Goal: Task Accomplishment & Management: Manage account settings

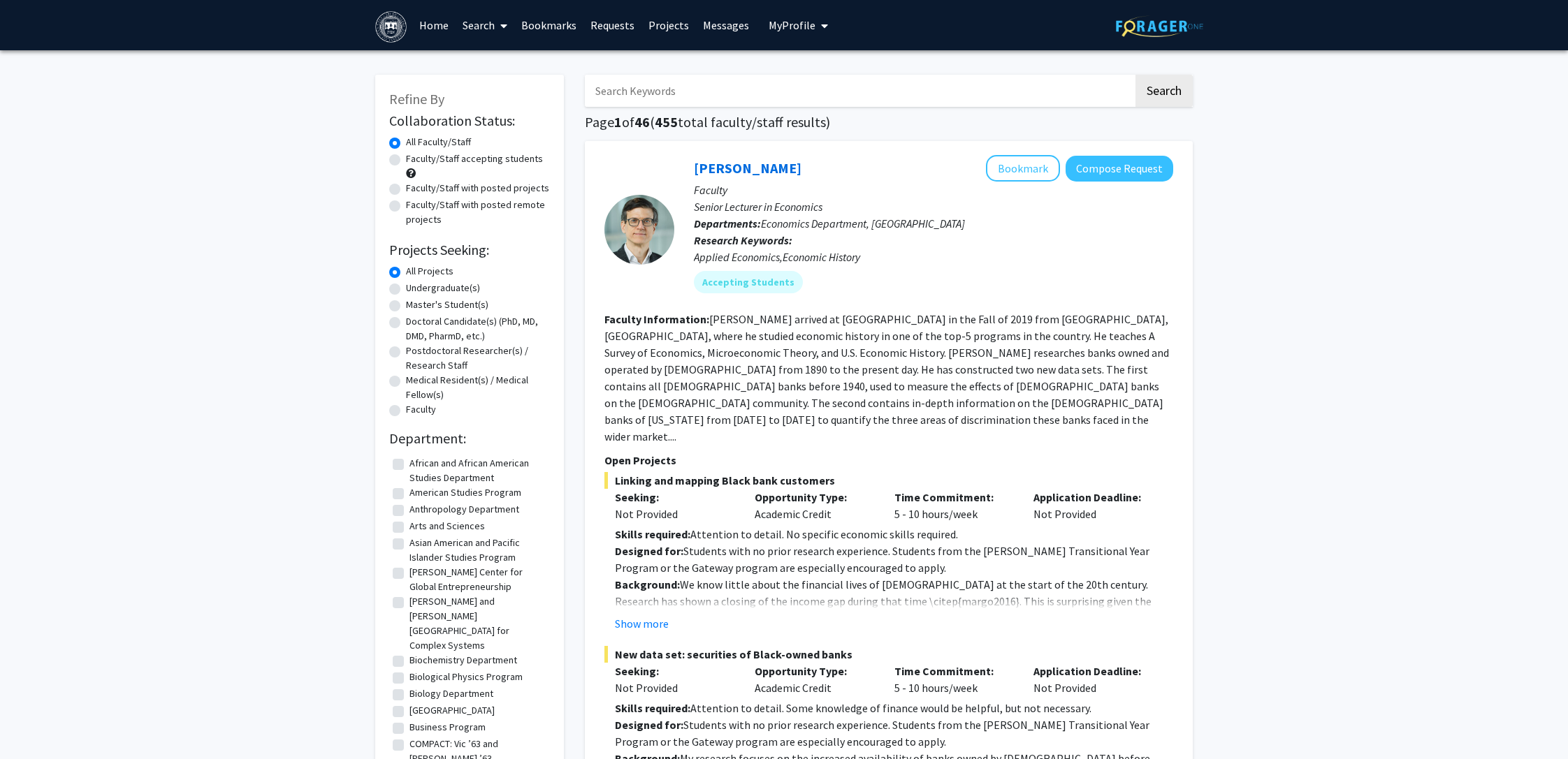
click at [491, 29] on link "Search" at bounding box center [486, 26] width 59 height 49
click at [508, 155] on span "Jobs" at bounding box center [489, 148] width 65 height 28
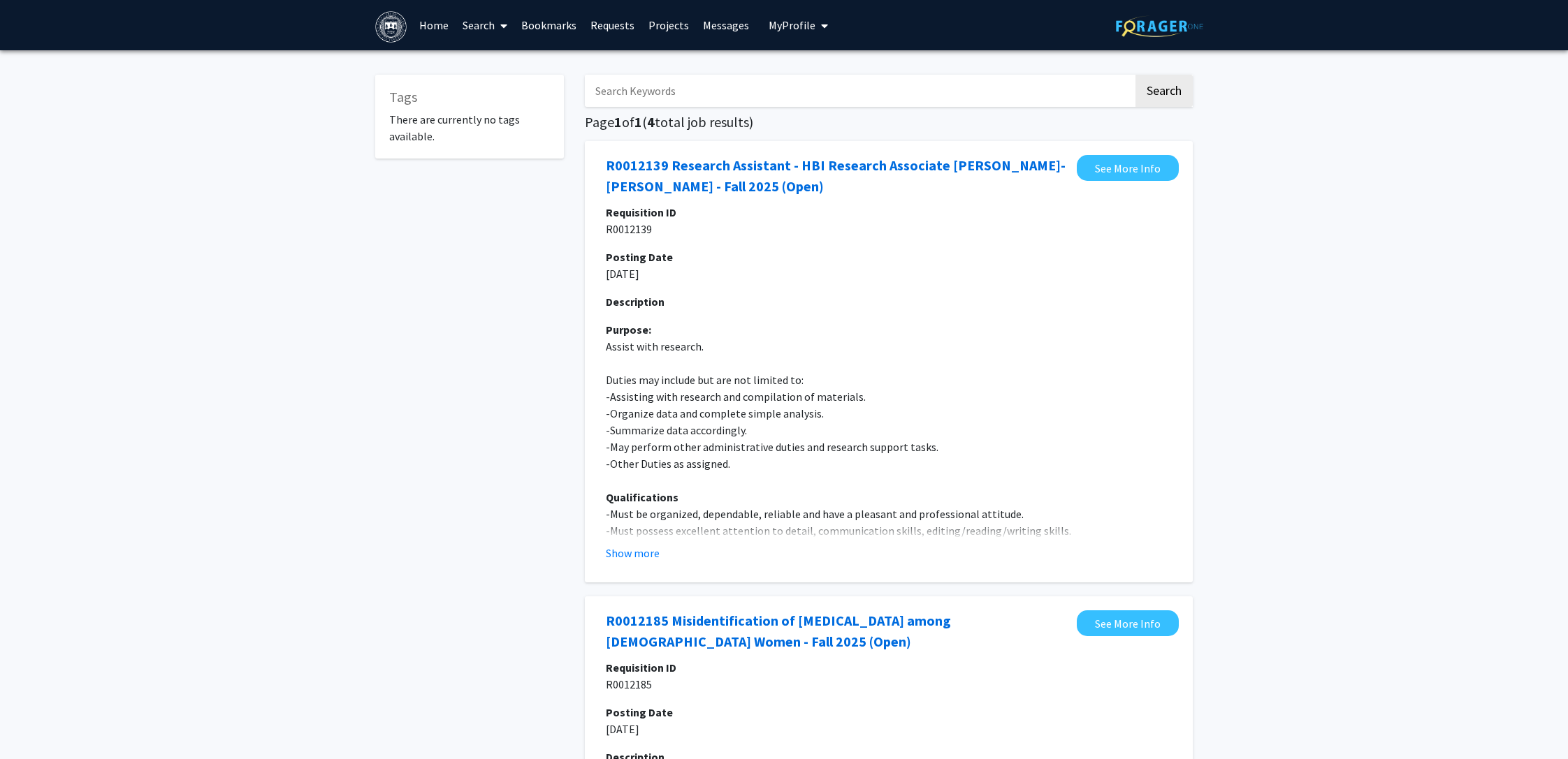
click at [495, 29] on span at bounding box center [500, 26] width 13 height 49
click at [513, 119] on span "Stipends and Project-related Financial Support" at bounding box center [589, 120] width 267 height 28
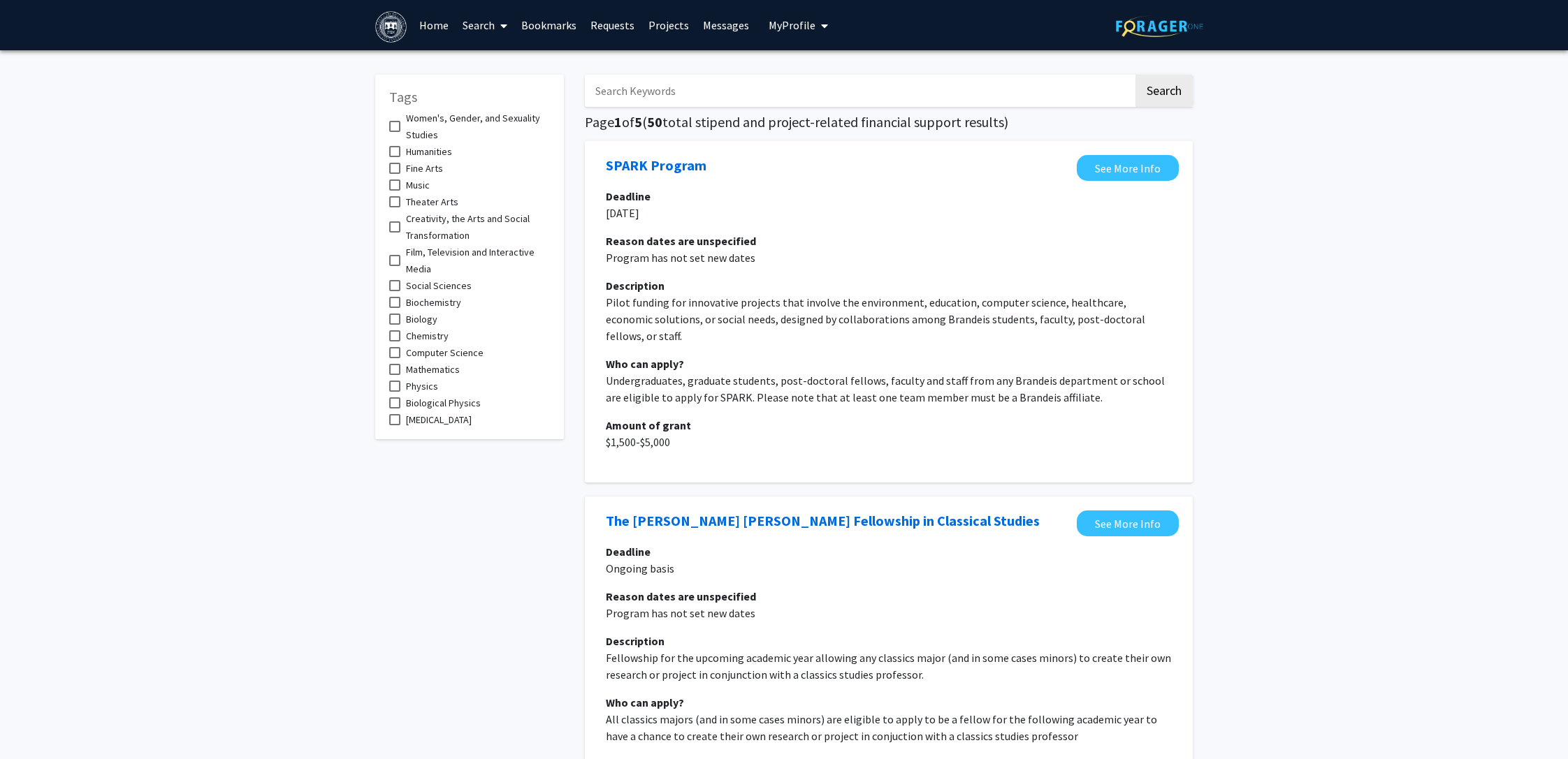
click at [465, 24] on link "Search" at bounding box center [486, 26] width 59 height 49
click at [501, 69] on span "Faculty/Staff" at bounding box center [507, 64] width 102 height 28
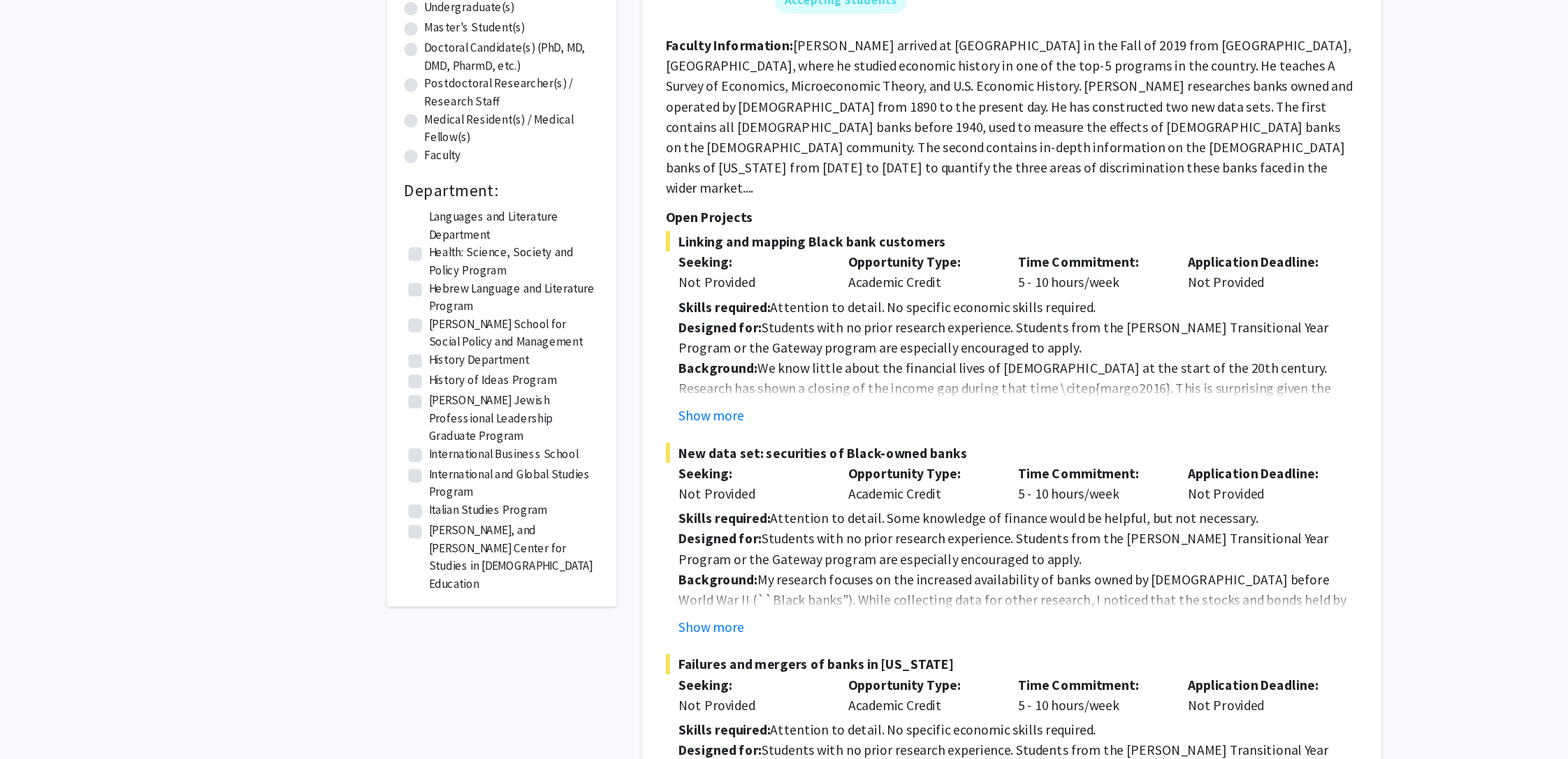
scroll to position [871, 0]
click at [410, 396] on label "[PERSON_NAME] School for Social Policy and Management" at bounding box center [478, 411] width 137 height 30
click at [410, 396] on input "[PERSON_NAME] School for Social Policy and Management" at bounding box center [414, 400] width 9 height 9
checkbox input "true"
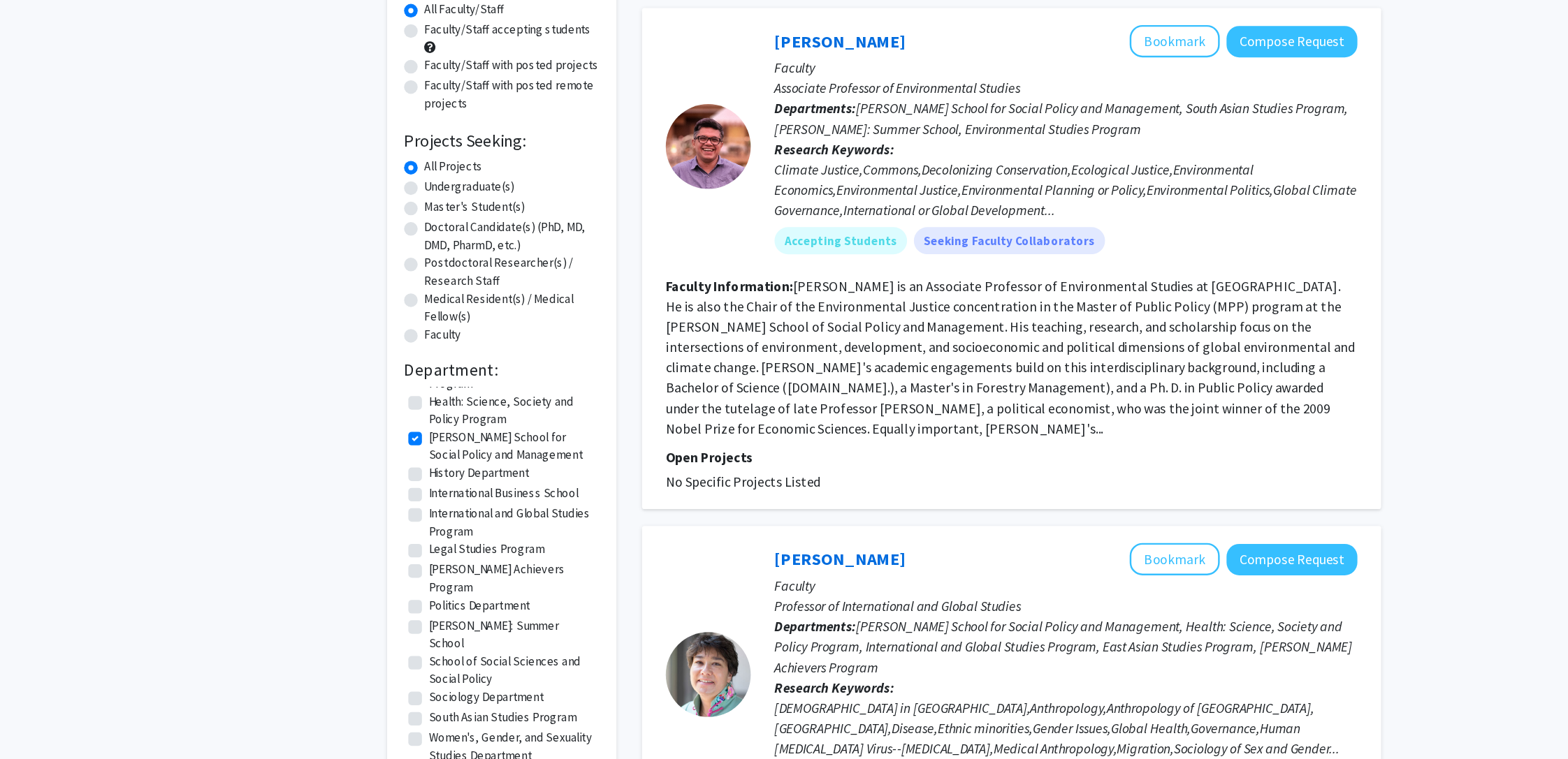
scroll to position [186, 0]
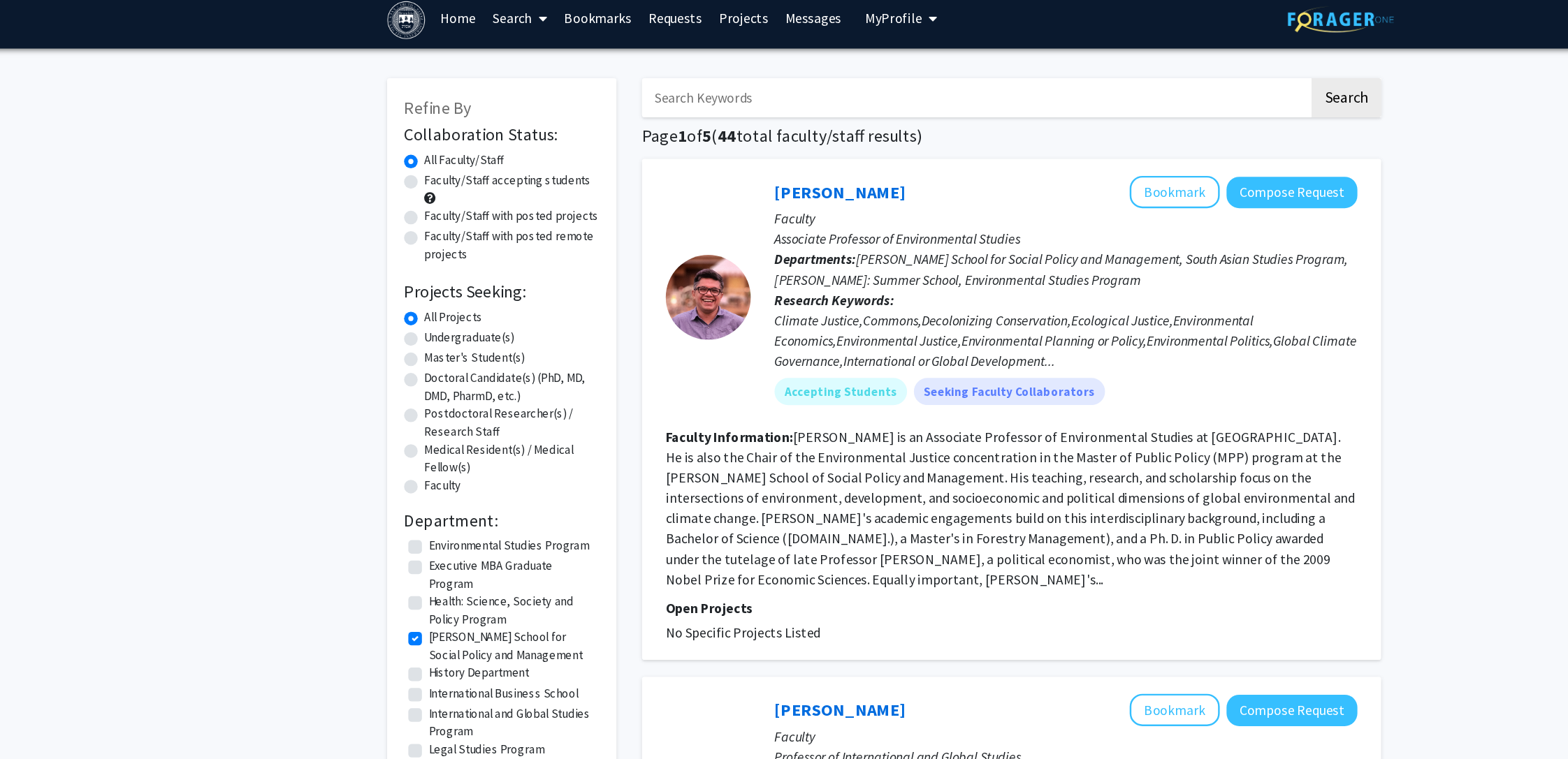
click at [486, 29] on link "Search" at bounding box center [486, 26] width 59 height 49
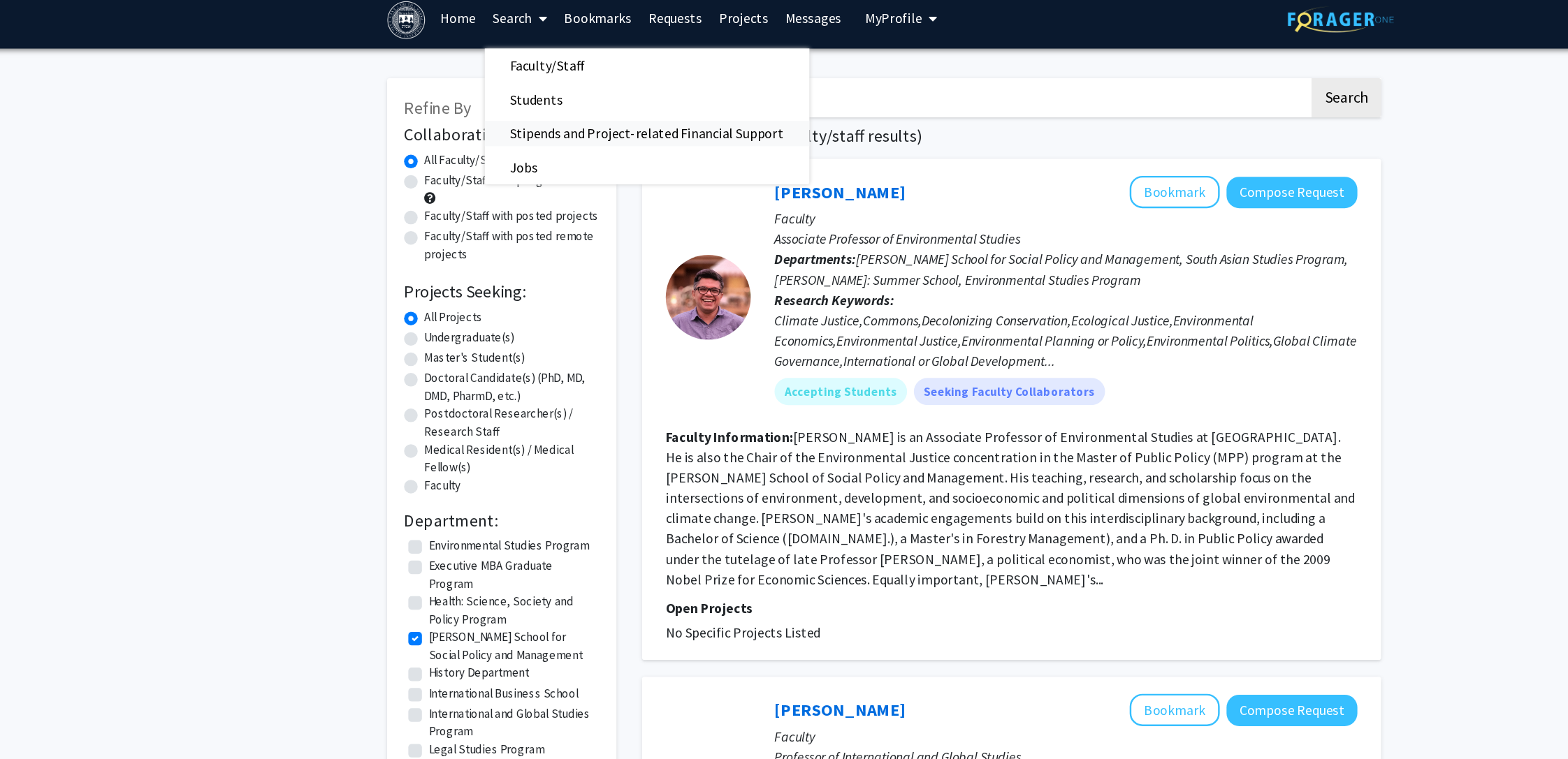
click at [515, 123] on span "Stipends and Project-related Financial Support" at bounding box center [589, 120] width 267 height 28
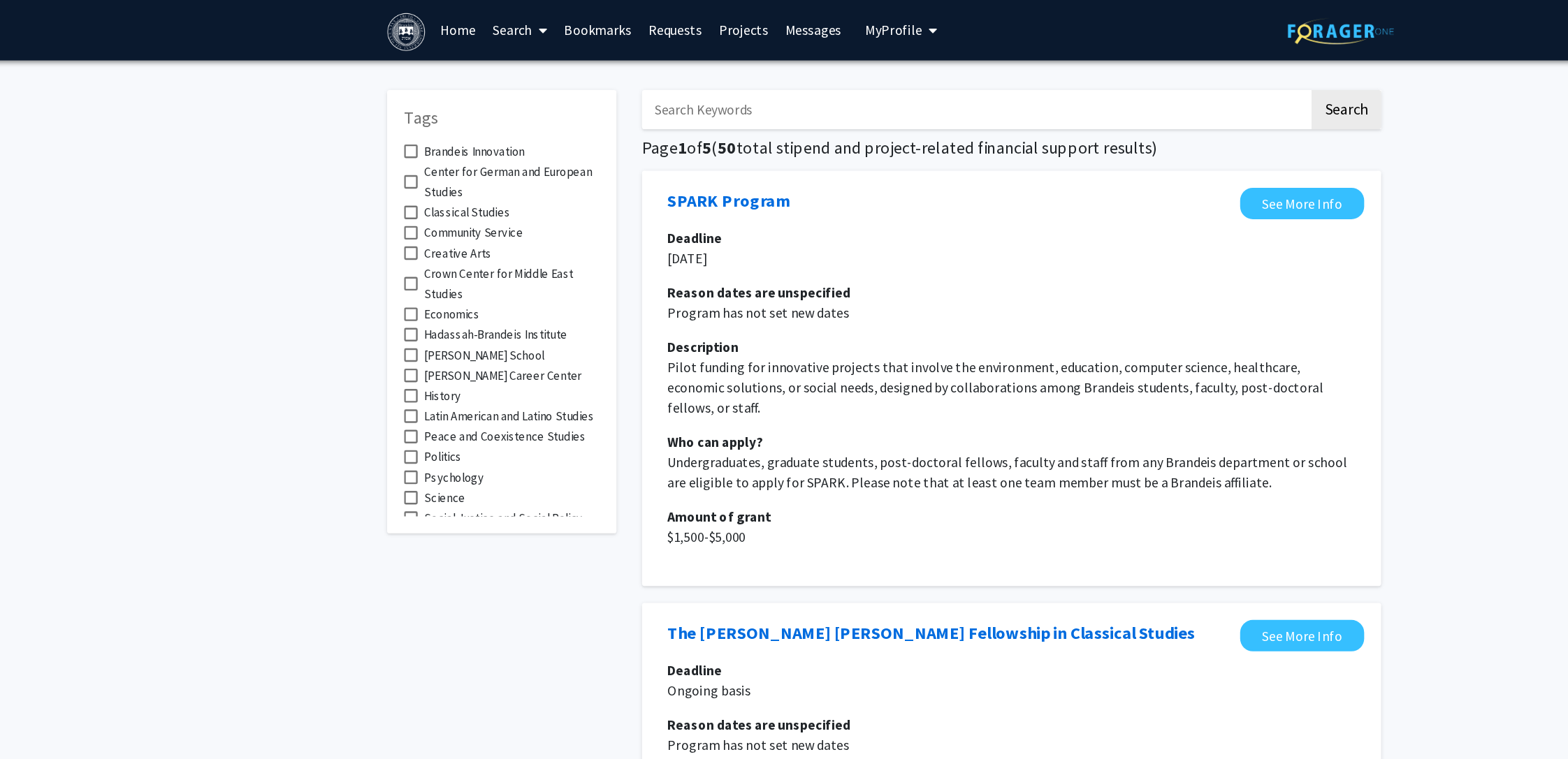
scroll to position [276, 0]
click at [397, 321] on span at bounding box center [394, 320] width 11 height 11
click at [395, 326] on input "History" at bounding box center [394, 326] width 1 height 1
checkbox input "true"
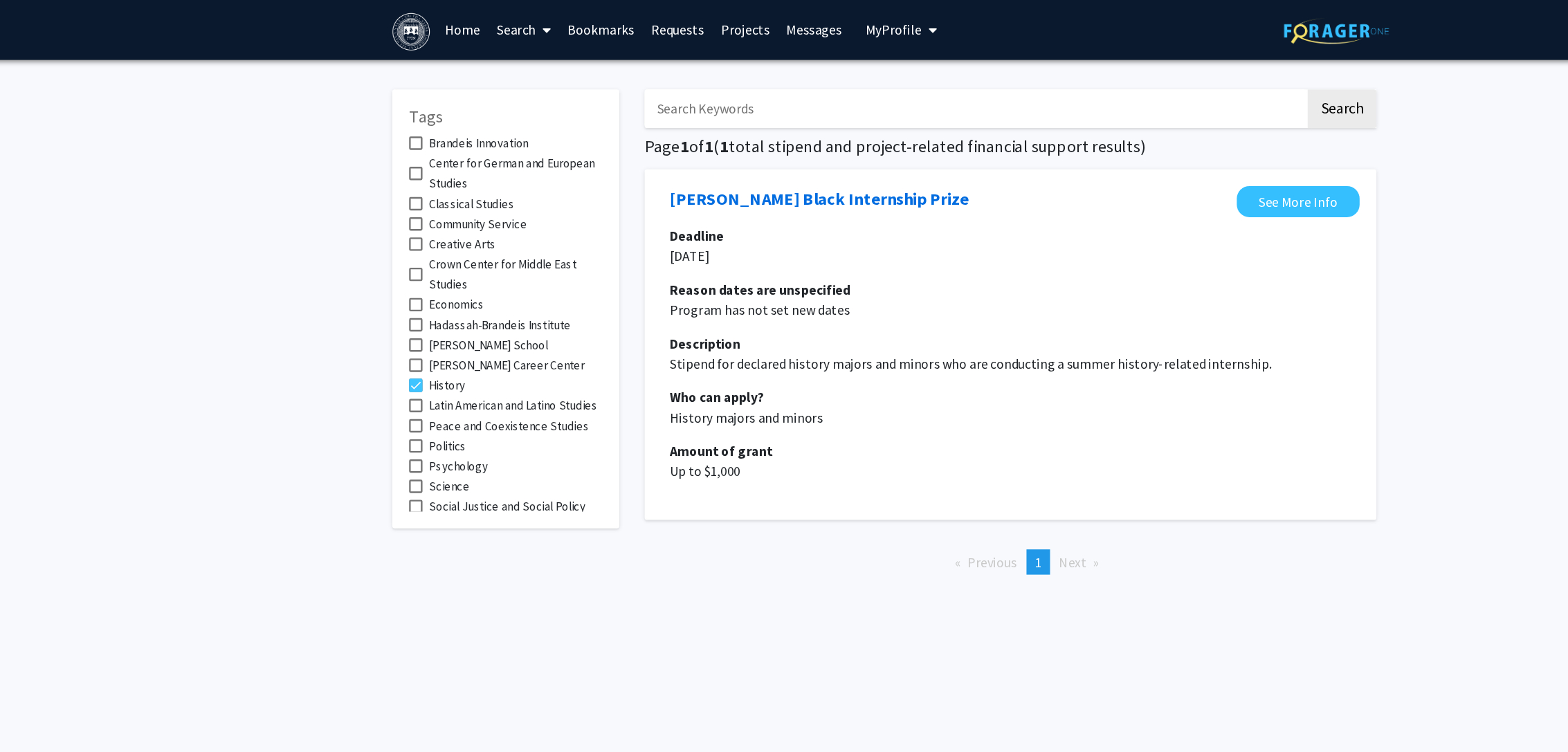
click at [792, 25] on span "My Profile" at bounding box center [792, 24] width 47 height 14
click at [797, 65] on img at bounding box center [792, 70] width 27 height 27
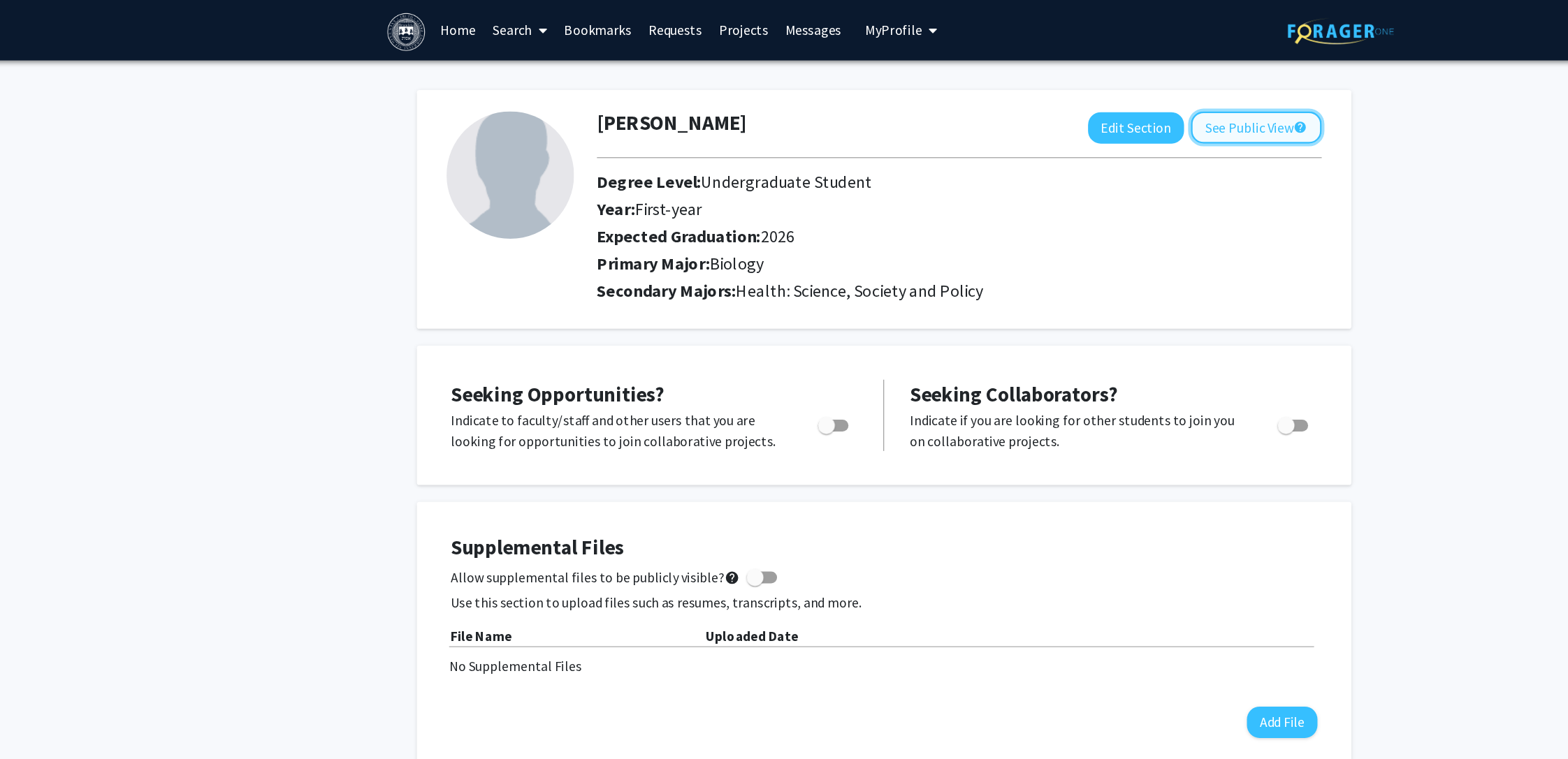
click at [1054, 104] on button "See Public View help" at bounding box center [1089, 105] width 107 height 27
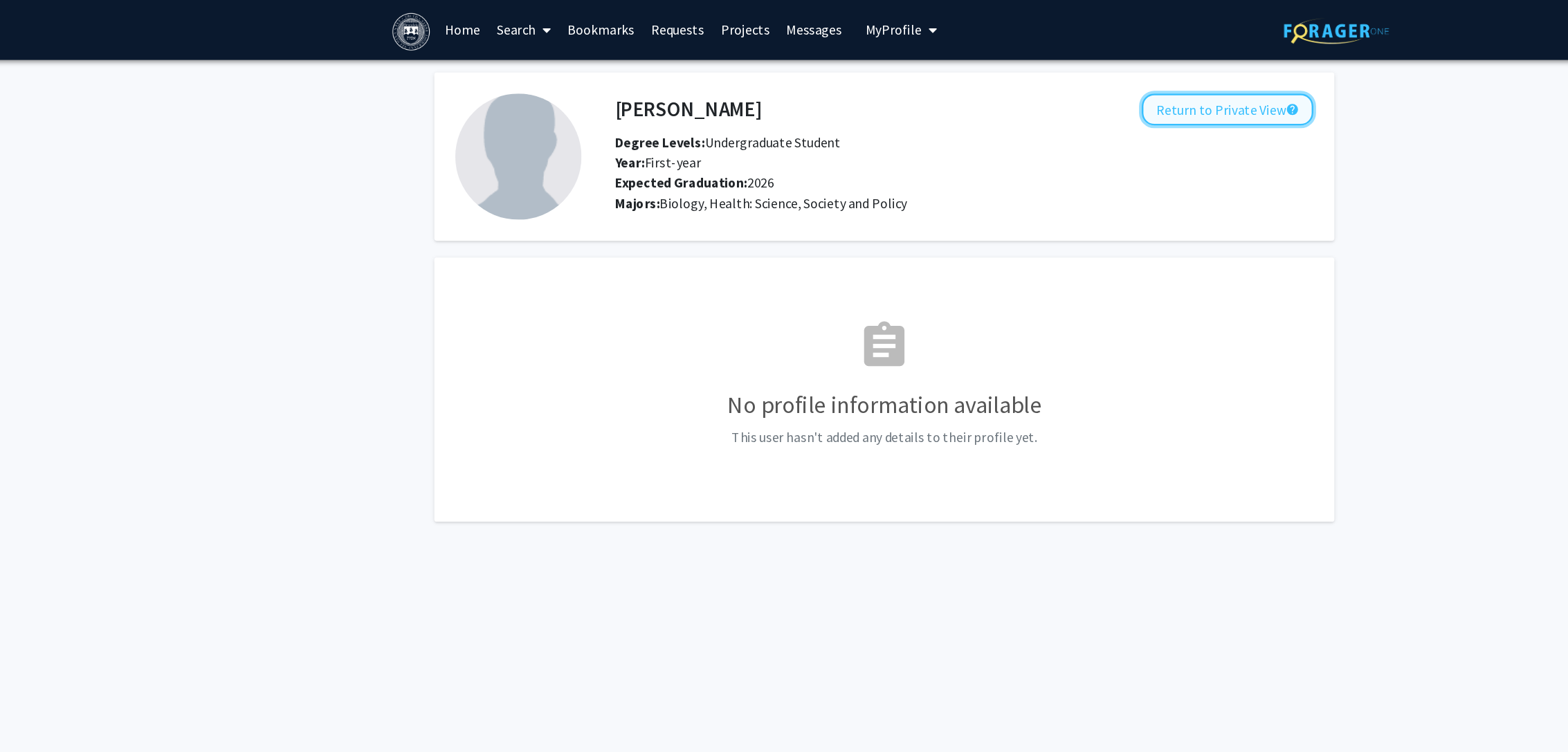
click at [1018, 93] on button "Return to Private View help" at bounding box center [1066, 90] width 141 height 26
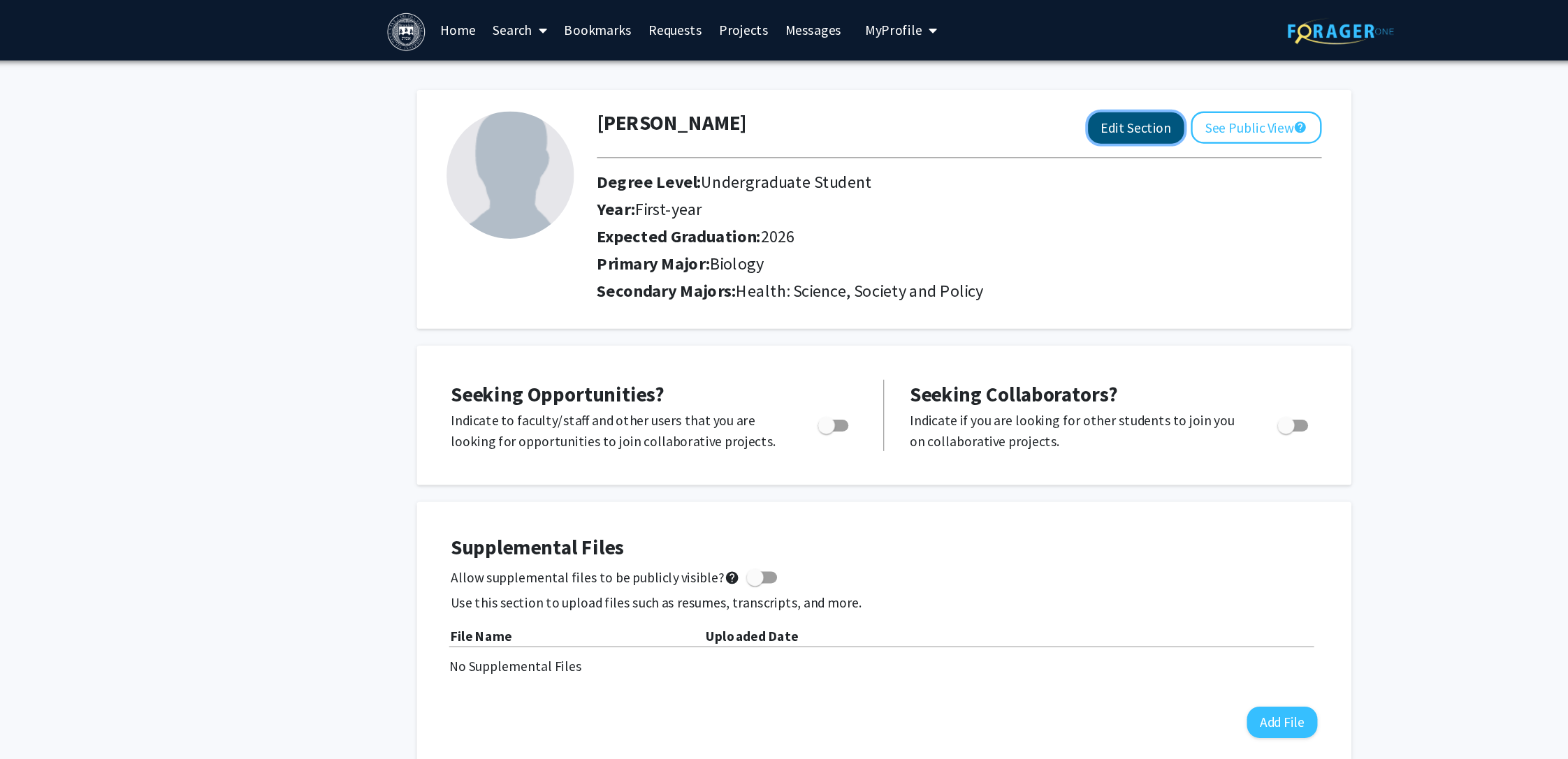
click at [974, 109] on button "Edit Section" at bounding box center [991, 105] width 79 height 26
select select "first-year"
select select "2026"
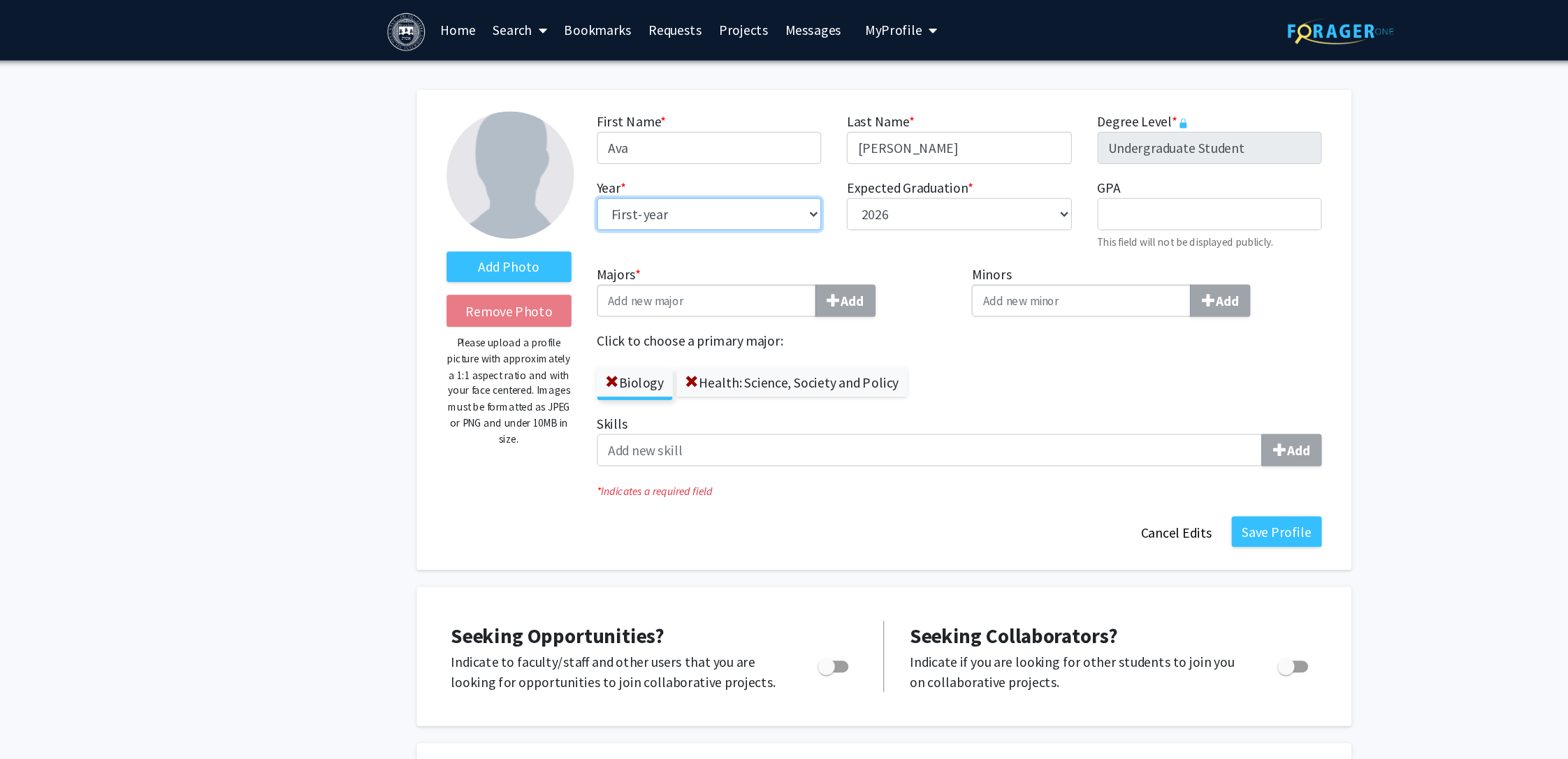
click at [623, 178] on select "--- First-year Sophomore Junior Senior Postbaccalaureate Certificate" at bounding box center [639, 176] width 184 height 27
select select "senior"
click at [548, 163] on select "--- First-year Sophomore Junior Senior Postbaccalaureate Certificate" at bounding box center [639, 176] width 184 height 27
click at [1194, 143] on div "Add Photo Remove Photo Please upload a profile picture with approximately a 1:1…" at bounding box center [784, 770] width 1568 height 1439
click at [1091, 431] on button "Save Profile" at bounding box center [1106, 438] width 74 height 26
